Goal: Task Accomplishment & Management: Use online tool/utility

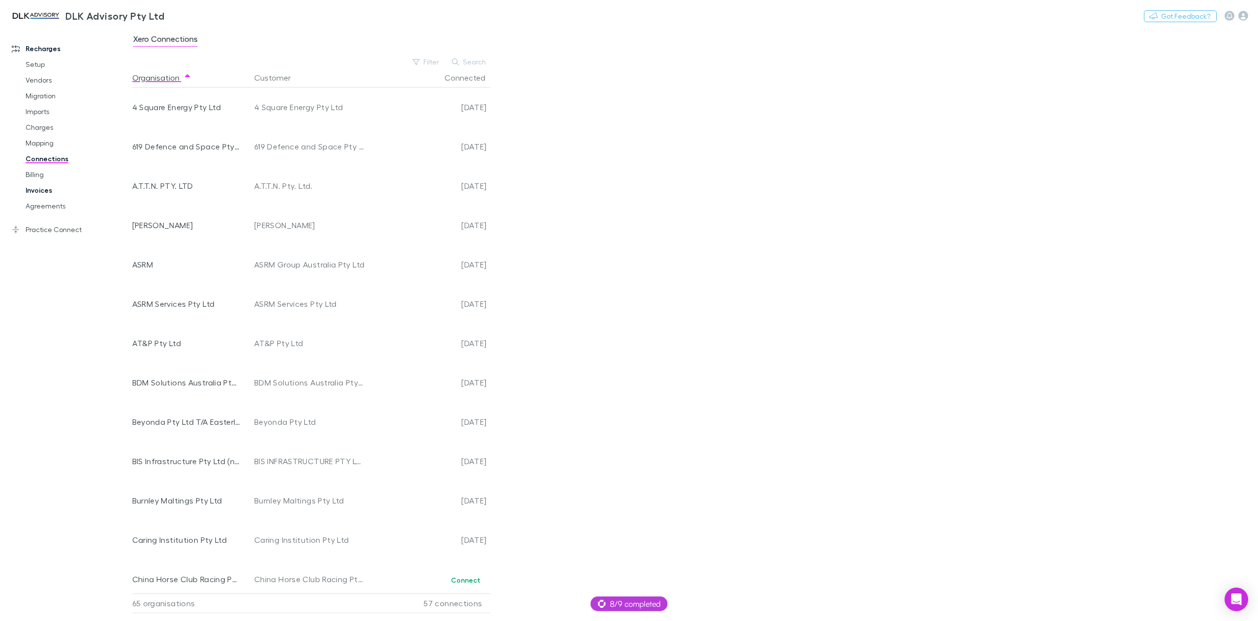
click at [38, 187] on link "Invoices" at bounding box center [77, 190] width 122 height 16
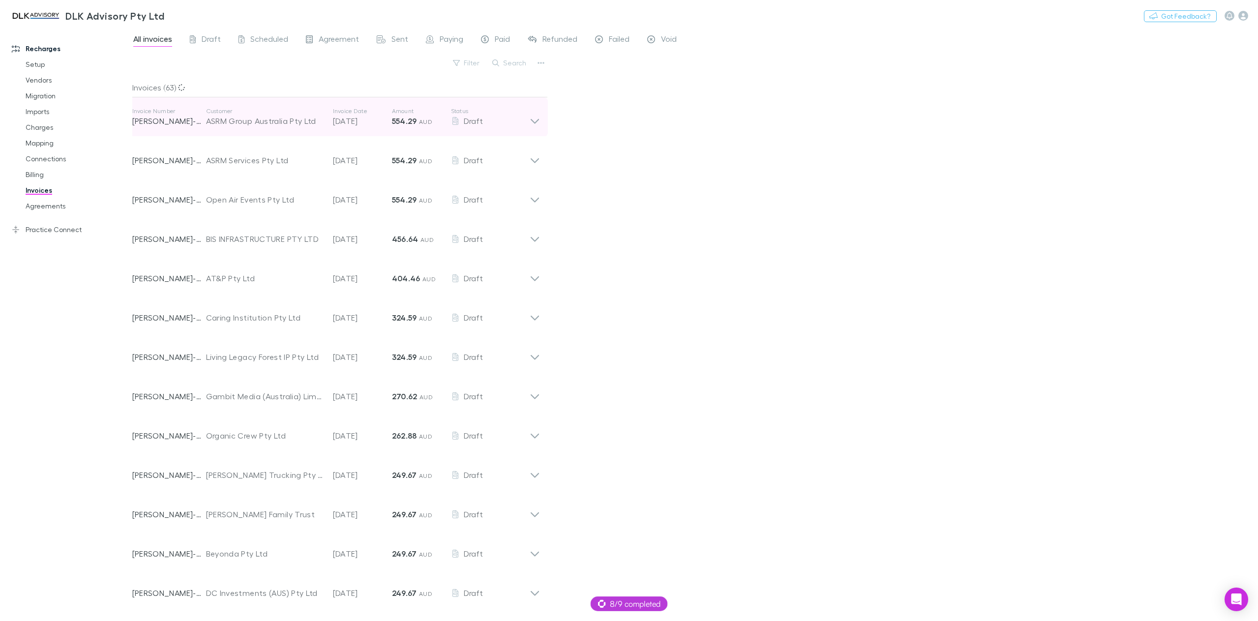
click at [535, 123] on icon at bounding box center [534, 121] width 8 height 5
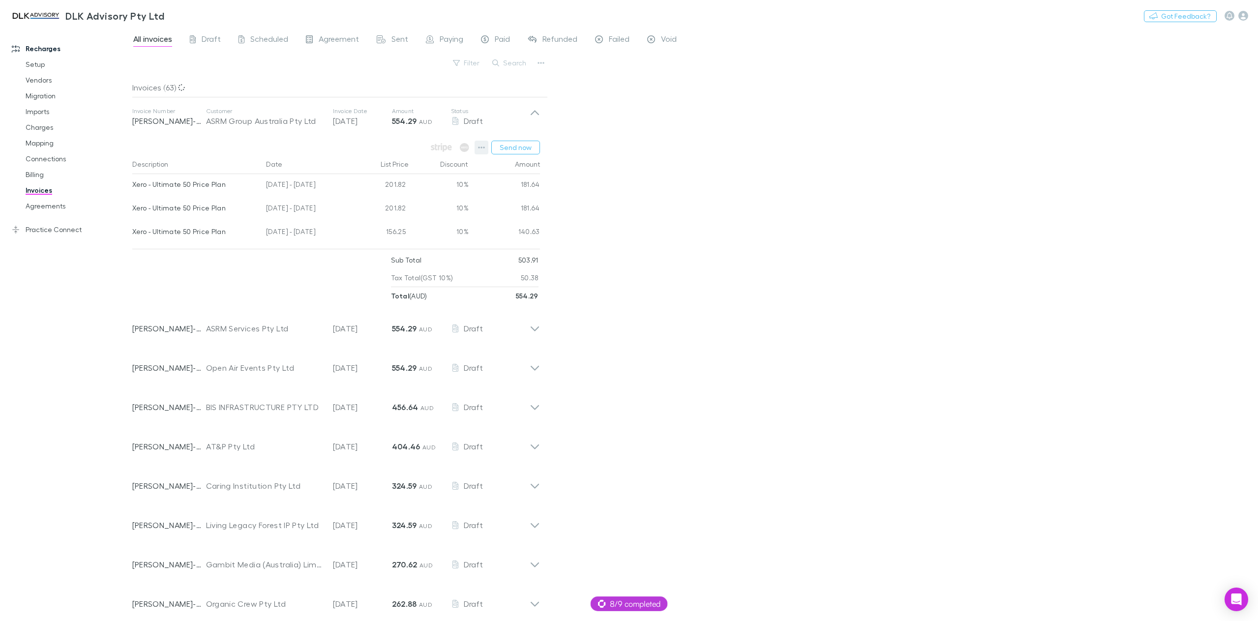
click at [482, 145] on icon "button" at bounding box center [481, 148] width 7 height 8
click at [1021, 244] on div at bounding box center [629, 310] width 1258 height 621
